Goal: Transaction & Acquisition: Purchase product/service

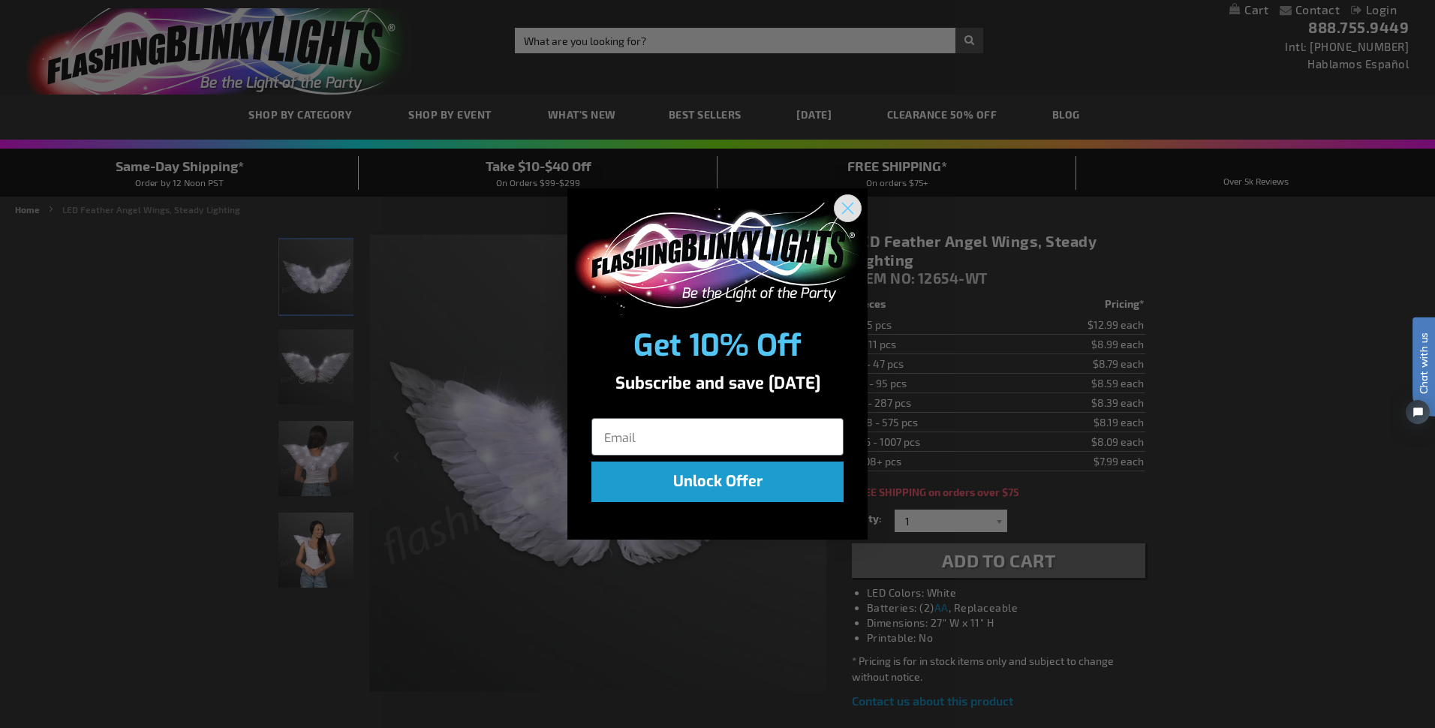
click at [850, 206] on circle "Close dialog" at bounding box center [847, 207] width 25 height 25
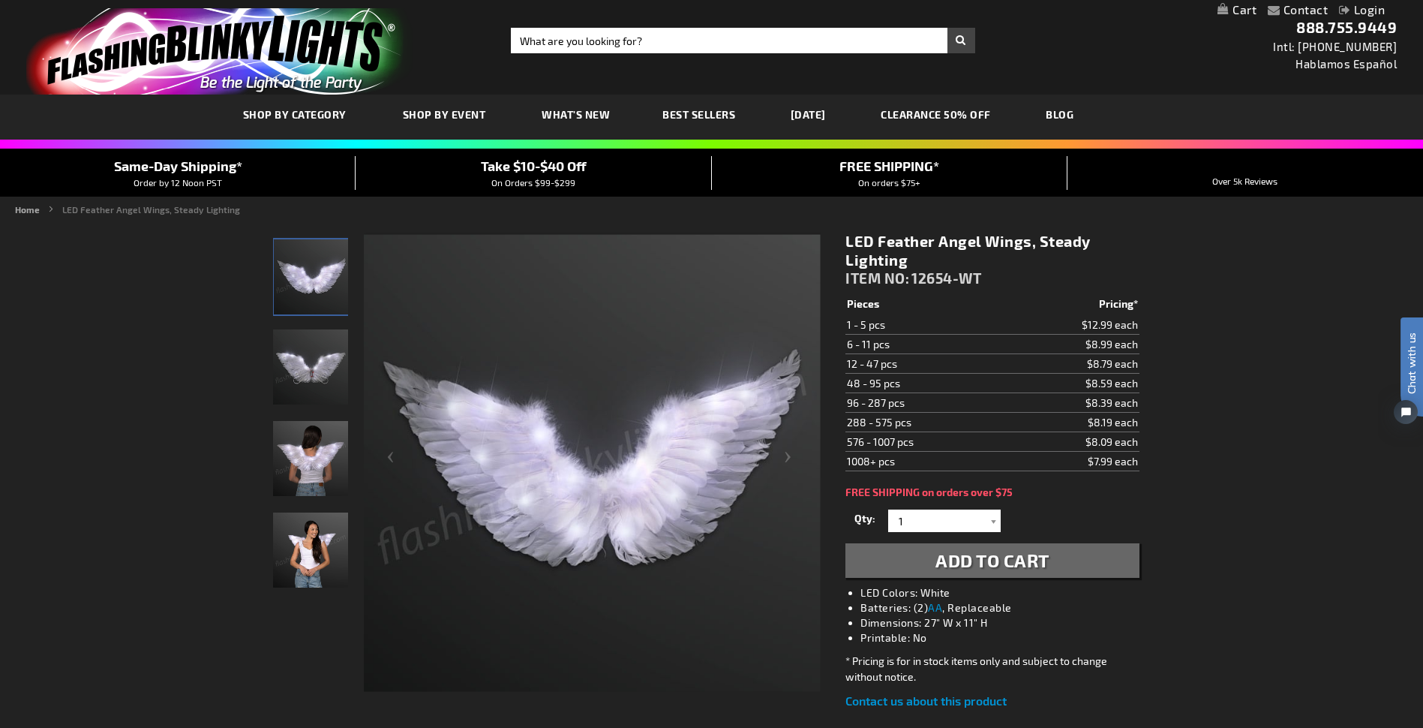
click at [309, 548] on img "Woman wearing LED Feather Angel Wings" at bounding box center [310, 549] width 75 height 75
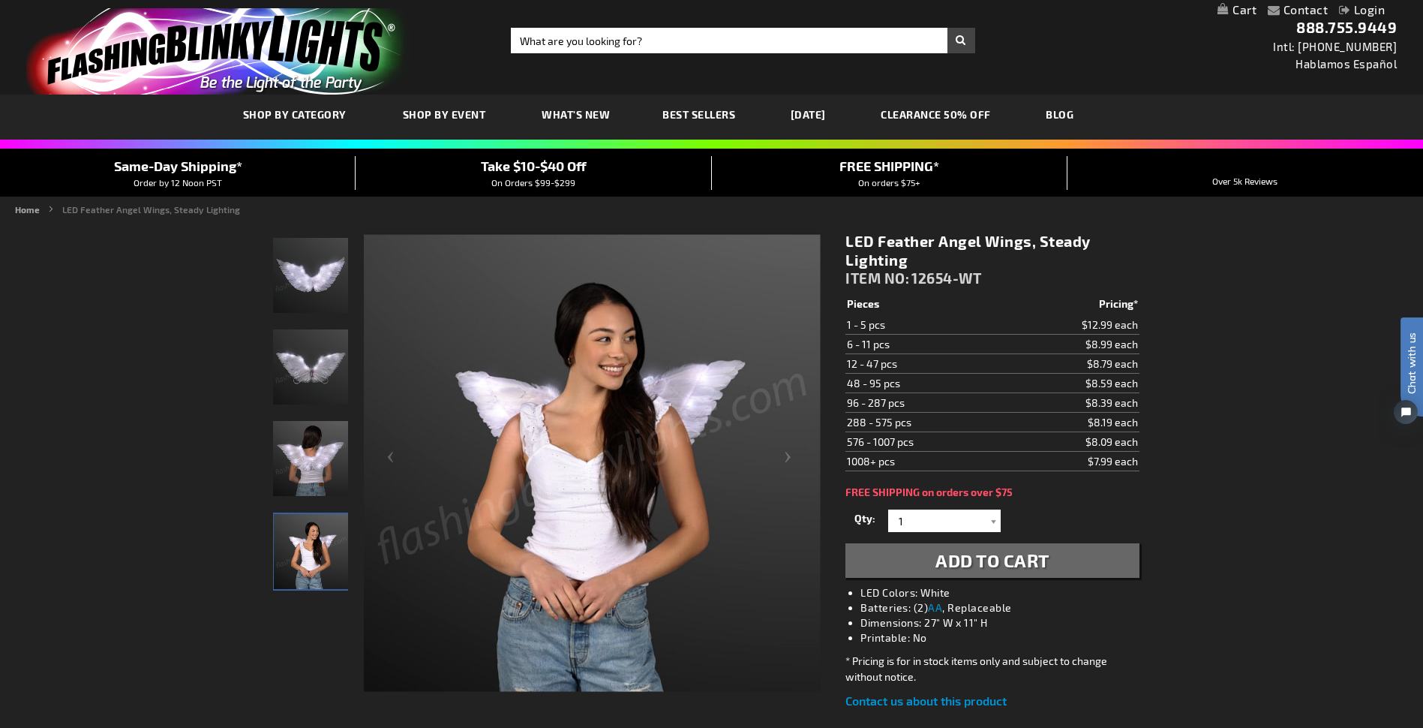
click at [546, 422] on img at bounding box center [592, 463] width 457 height 457
click at [535, 459] on img at bounding box center [592, 463] width 457 height 457
click at [335, 390] on img "LED Feather Angel Wings" at bounding box center [310, 366] width 75 height 75
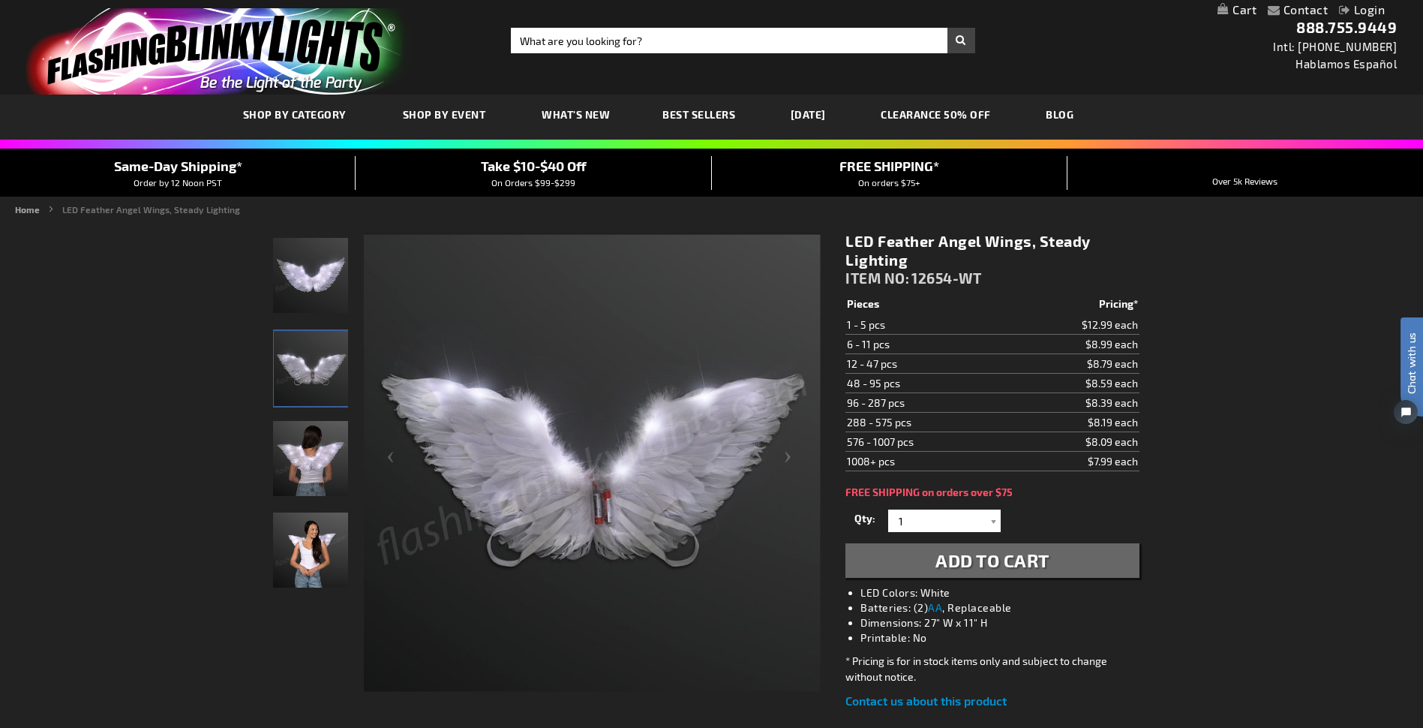
click at [313, 283] on img "LED Feather Angel Wings" at bounding box center [310, 275] width 75 height 75
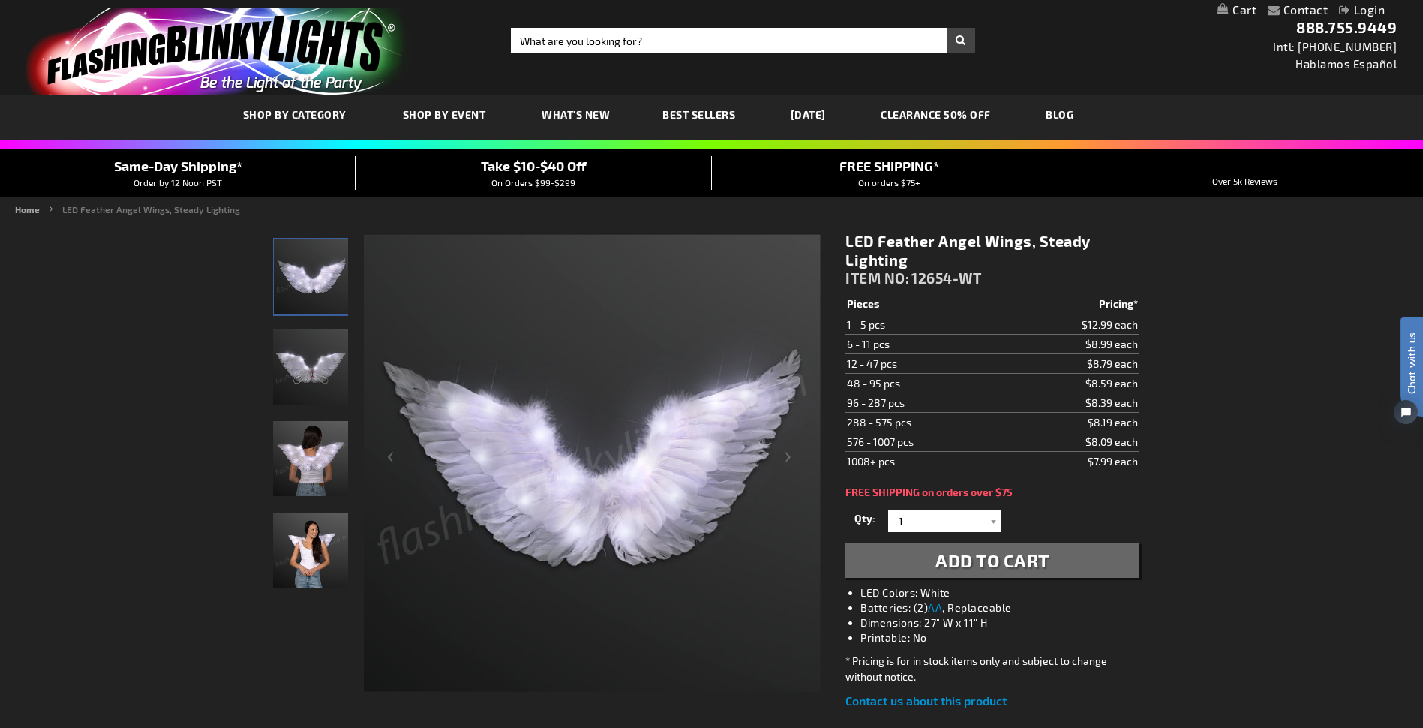
click at [307, 554] on img "Woman wearing LED Feather Angel Wings" at bounding box center [310, 549] width 75 height 75
